Goal: Information Seeking & Learning: Find contact information

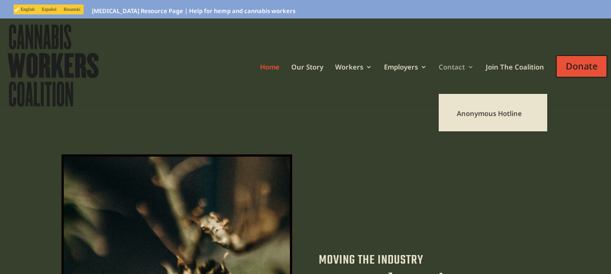
click at [457, 64] on link "Contact" at bounding box center [456, 79] width 35 height 30
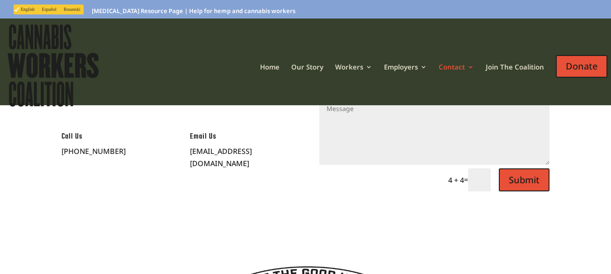
scroll to position [108, 0]
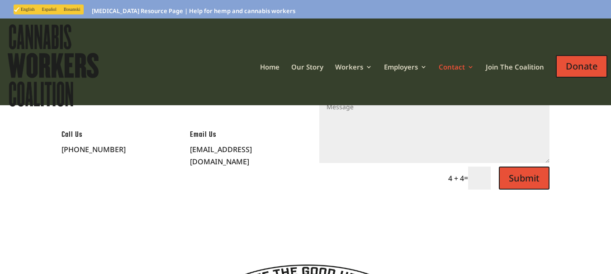
drag, startPoint x: 212, startPoint y: 166, endPoint x: 189, endPoint y: 155, distance: 26.5
click at [189, 155] on div "Call Us (503) 343-4779 Email Us hello@cannabisworkerscoalition.org" at bounding box center [176, 150] width 231 height 64
copy p "hello@cannabisworkerscoalition.org"
click at [109, 146] on p "(503) 343-4779" at bounding box center [112, 150] width 102 height 12
drag, startPoint x: 113, startPoint y: 147, endPoint x: 49, endPoint y: 147, distance: 64.6
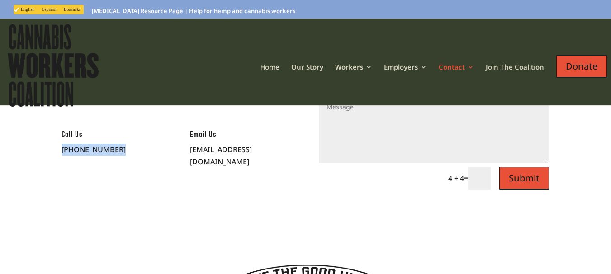
click at [49, 147] on div "Contact Get in Contact Got a burning question, want to partner with our organiz…" at bounding box center [305, 112] width 611 height 231
copy p "(503) 343-4779"
